Goal: Task Accomplishment & Management: Manage account settings

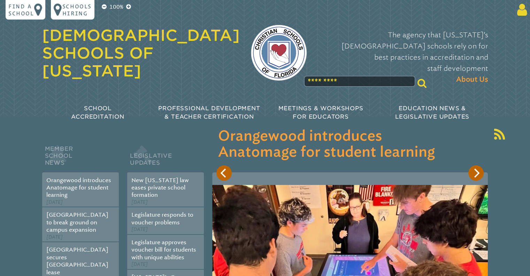
type input "**********"
click at [523, 12] on icon at bounding box center [521, 10] width 13 height 14
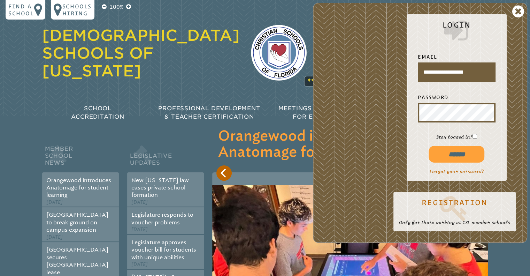
click at [448, 156] on input "******" at bounding box center [457, 154] width 56 height 17
type input "**********"
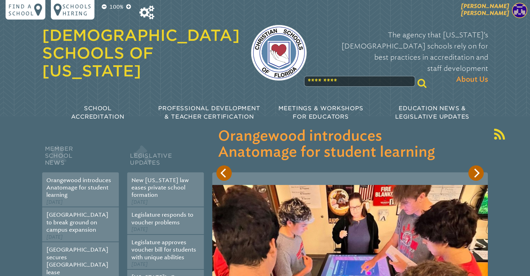
click at [500, 15] on span "Thomas Gerds" at bounding box center [485, 10] width 48 height 14
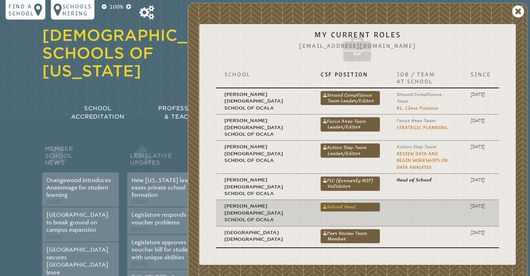
click at [321, 203] on link "School Head" at bounding box center [350, 207] width 59 height 8
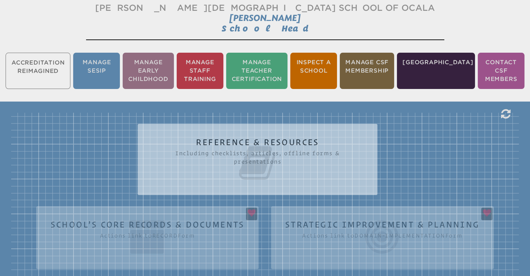
scroll to position [67, 0]
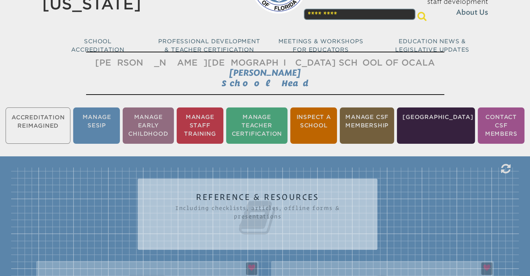
click at [450, 119] on li "Manage School" at bounding box center [436, 125] width 78 height 36
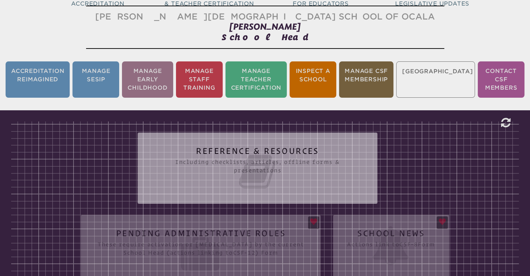
scroll to position [116, 0]
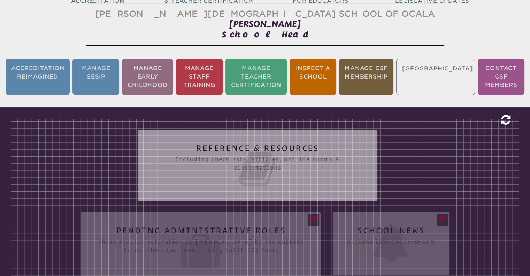
click at [506, 116] on icon at bounding box center [505, 119] width 9 height 11
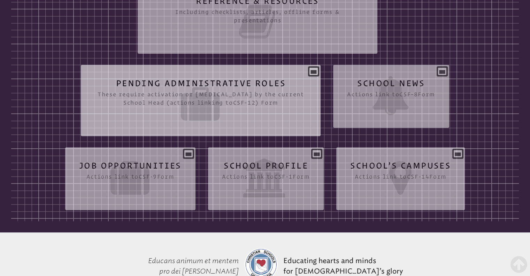
scroll to position [220, 0]
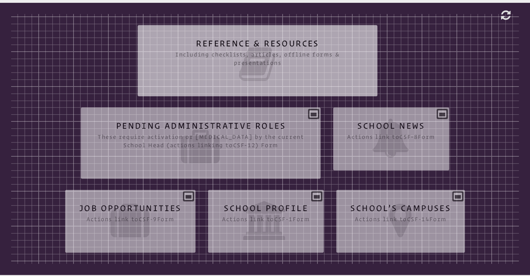
click at [224, 55] on icon at bounding box center [258, 64] width 212 height 39
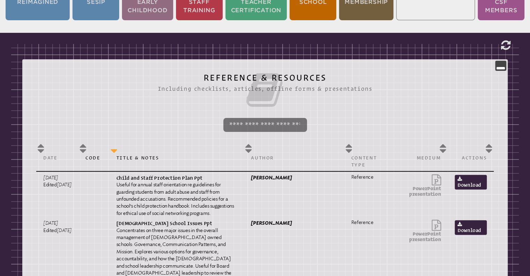
scroll to position [116, 0]
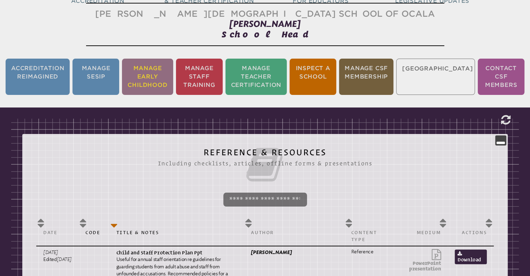
click at [147, 76] on li "Manage Early Childhood" at bounding box center [147, 77] width 51 height 36
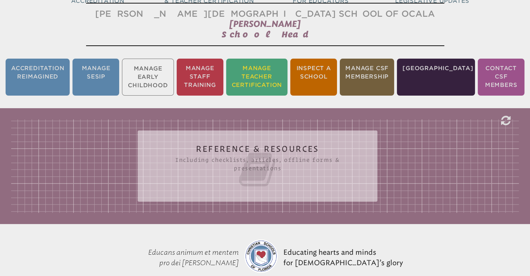
scroll to position [185, 0]
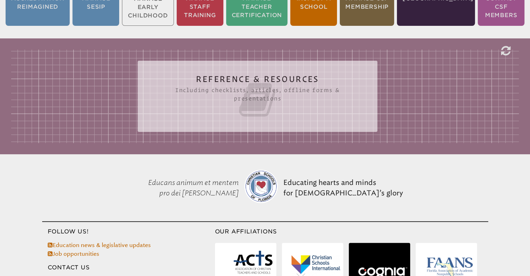
click at [277, 86] on icon at bounding box center [258, 99] width 212 height 39
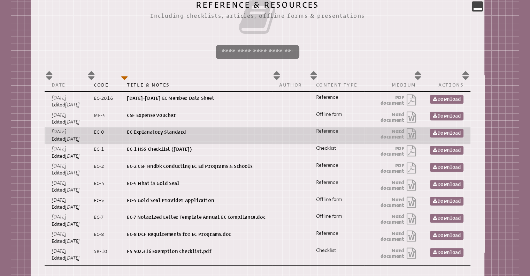
scroll to position [290, 0]
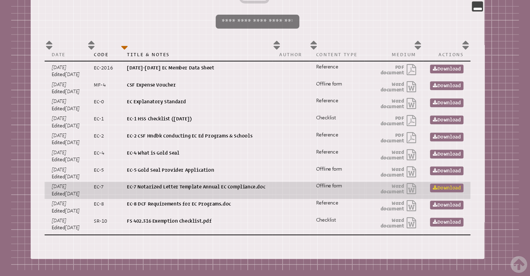
click at [448, 185] on link "Download" at bounding box center [446, 187] width 33 height 9
